Goal: Find contact information: Find contact information

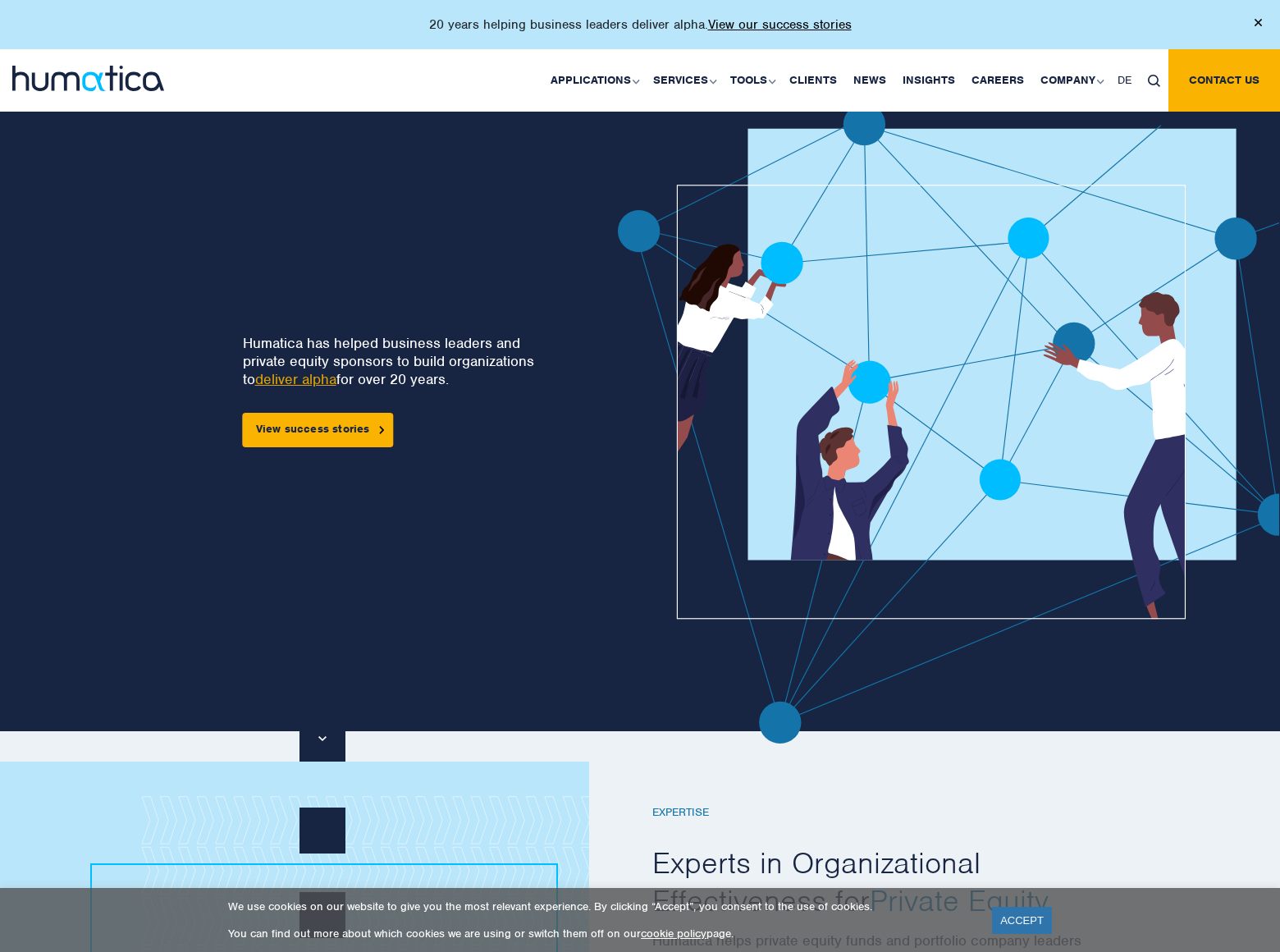
scroll to position [4385, 0]
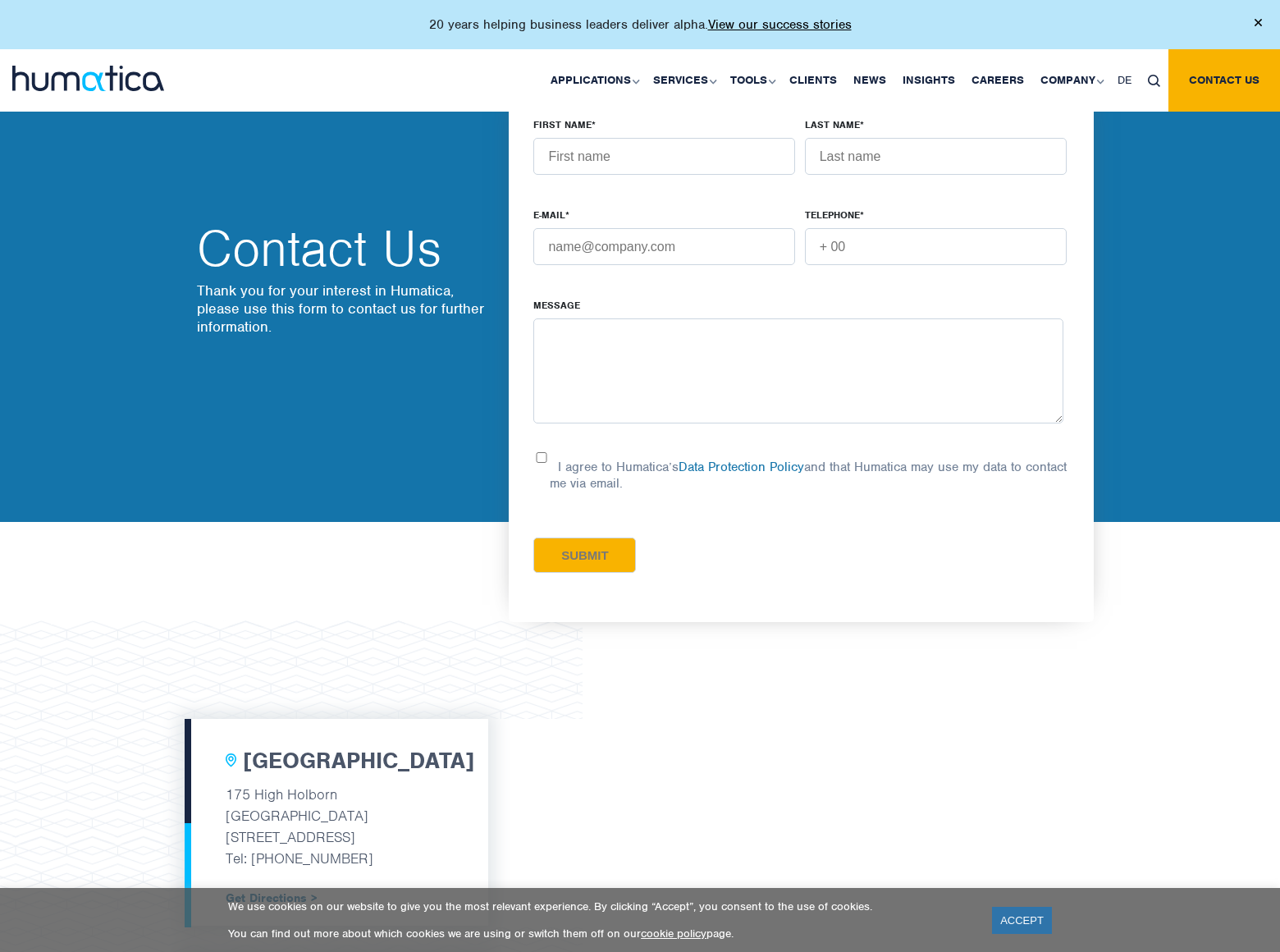
scroll to position [1842, 0]
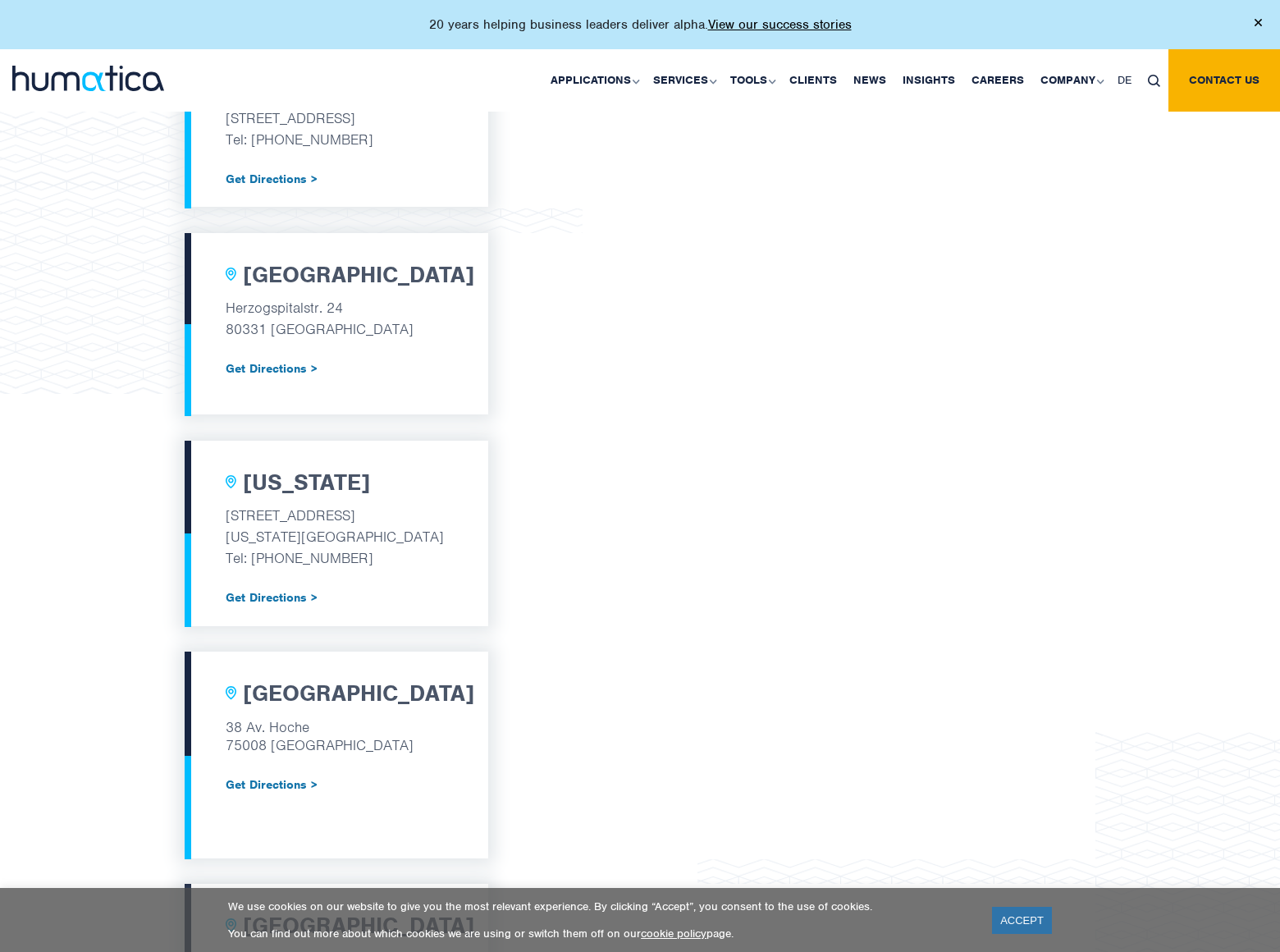
scroll to position [1842, 0]
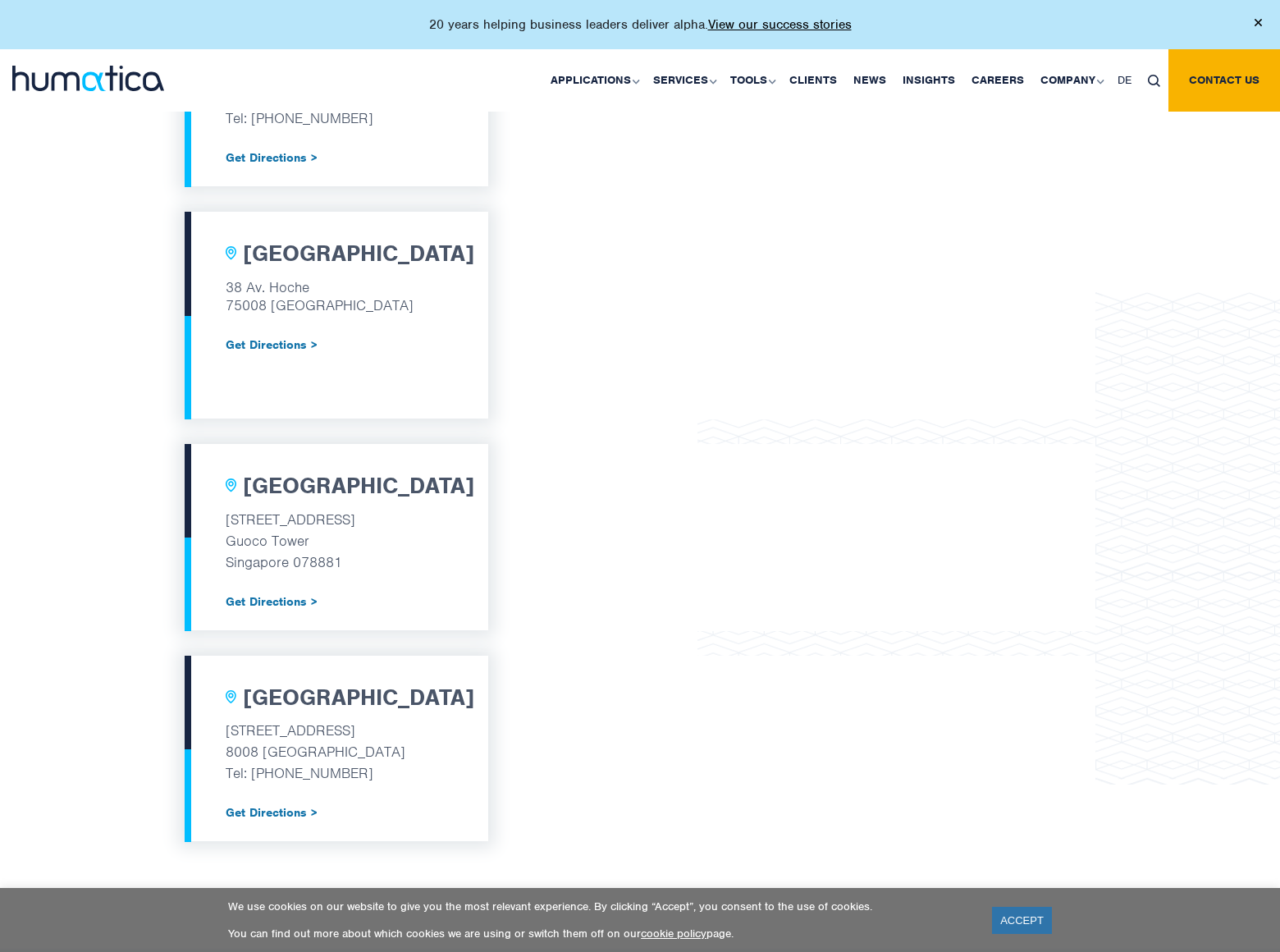
scroll to position [1842, 0]
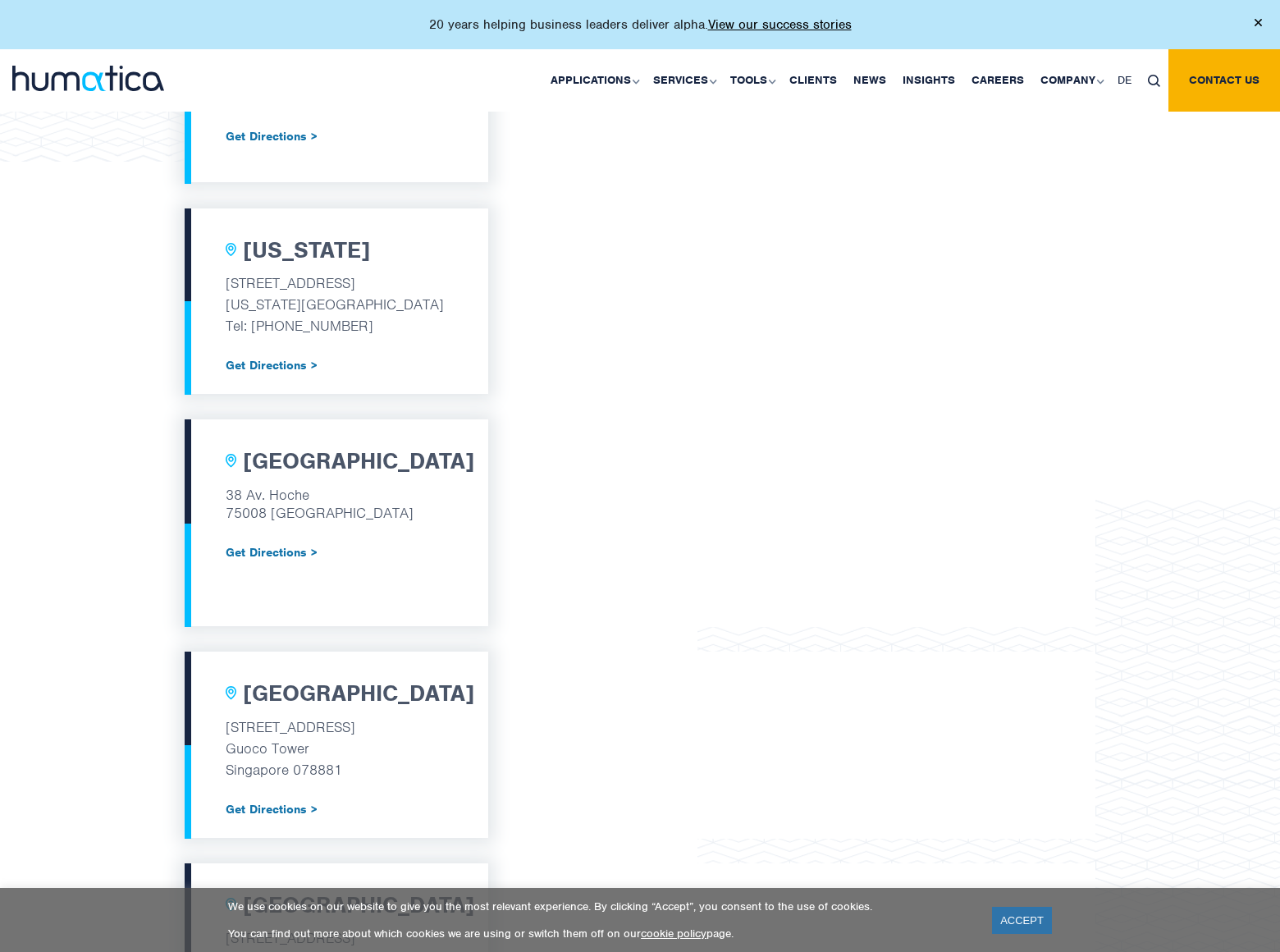
scroll to position [1842, 0]
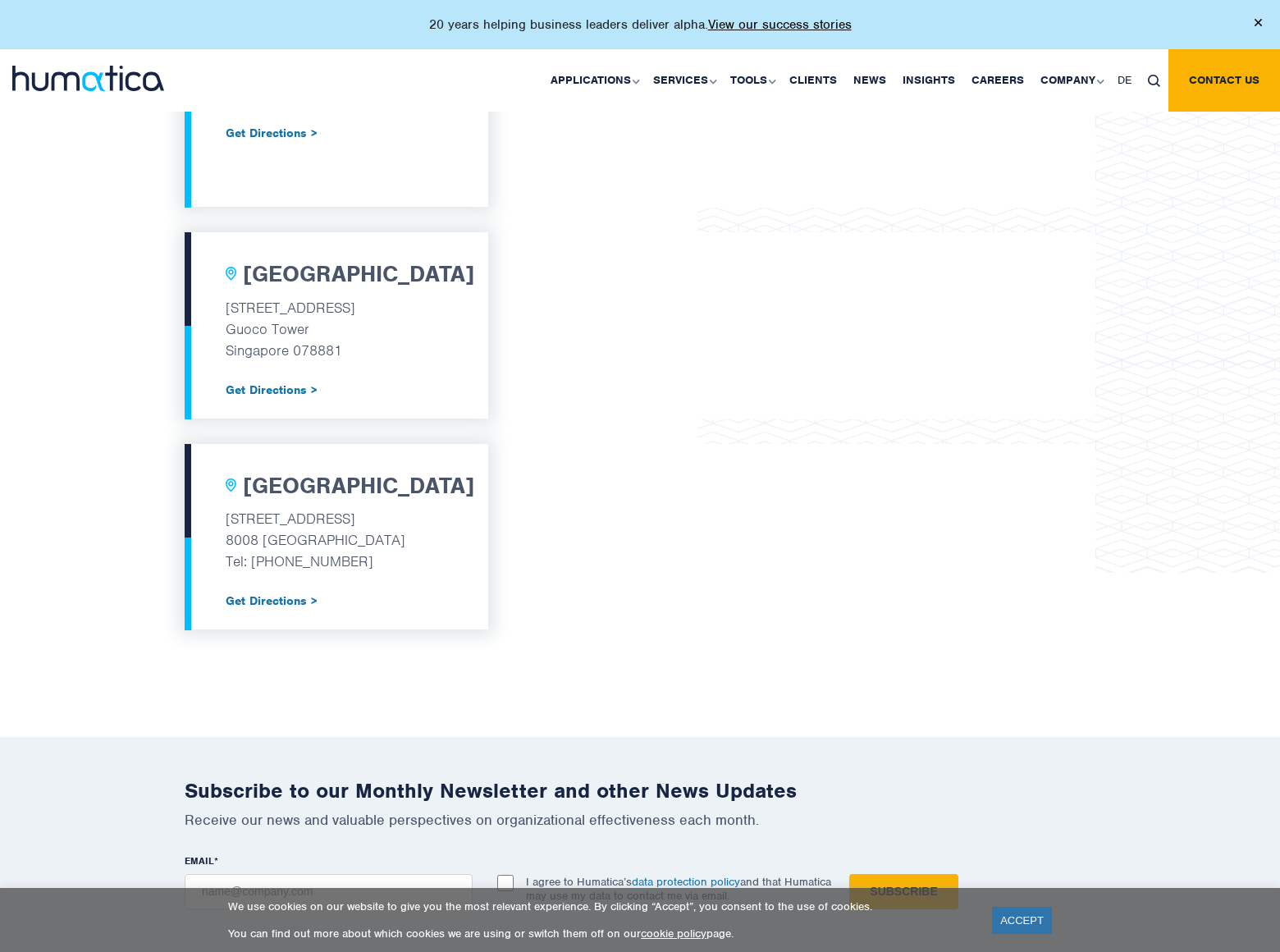
scroll to position [1842, 0]
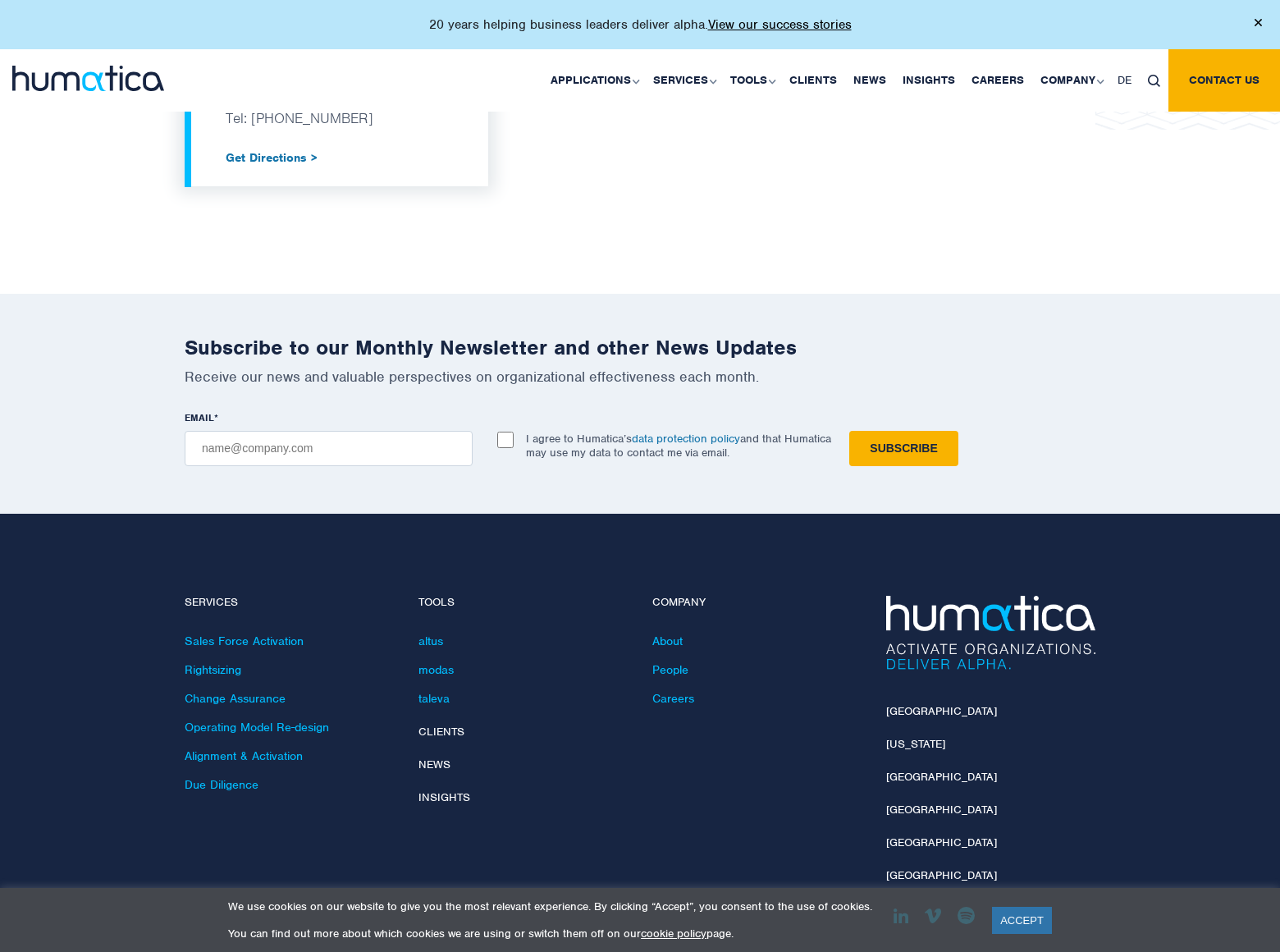
scroll to position [1842, 0]
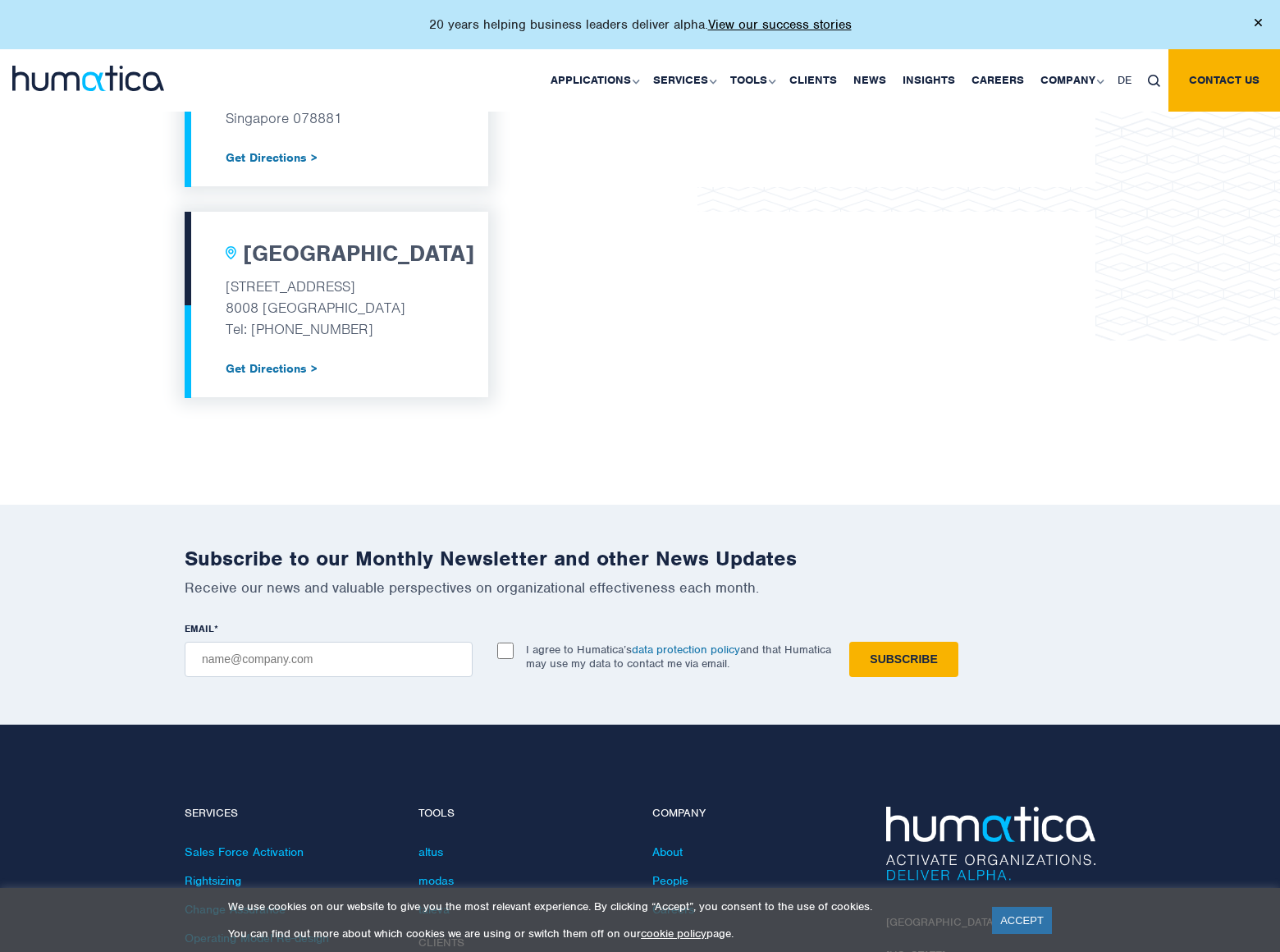
scroll to position [1842, 0]
